Goal: Task Accomplishment & Management: Use online tool/utility

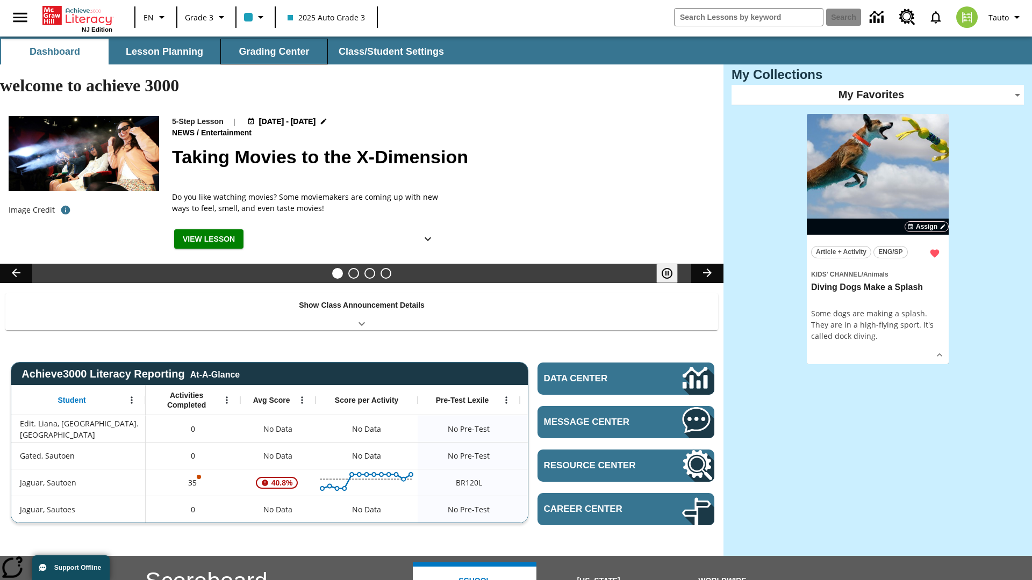
click at [274, 52] on button "Grading Center" at bounding box center [273, 52] width 107 height 26
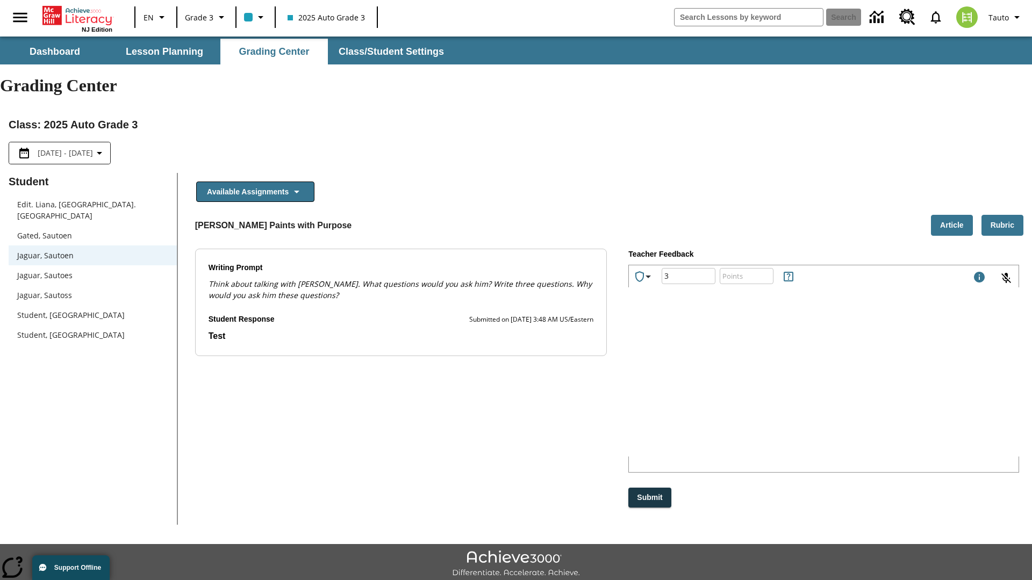
type input "3"
type input "10"
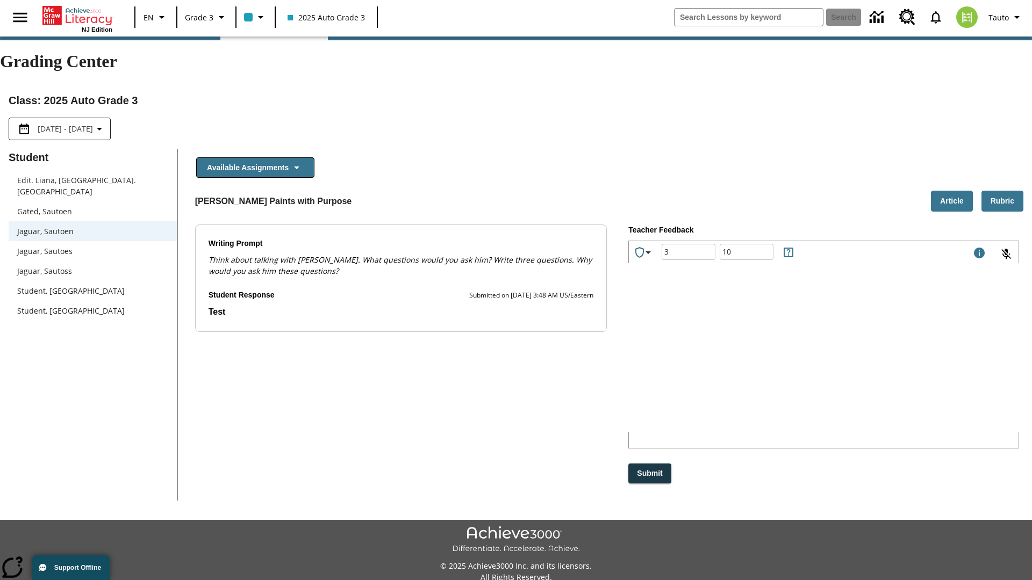
click at [781, 364] on p "Type your response here." at bounding box center [709, 364] width 144 height 12
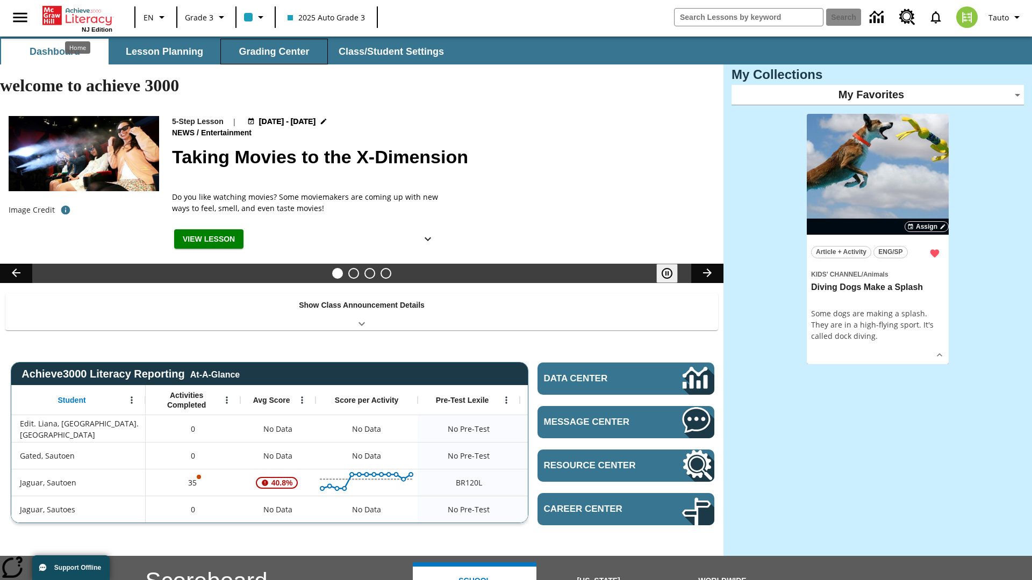
click at [274, 52] on button "Grading Center" at bounding box center [273, 52] width 107 height 26
